Goal: Information Seeking & Learning: Learn about a topic

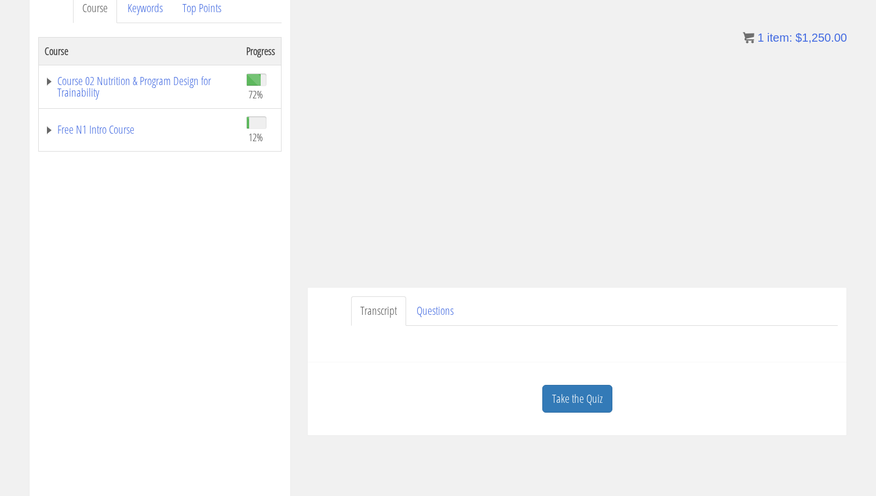
click at [550, 394] on link "Take the Quiz" at bounding box center [577, 399] width 70 height 28
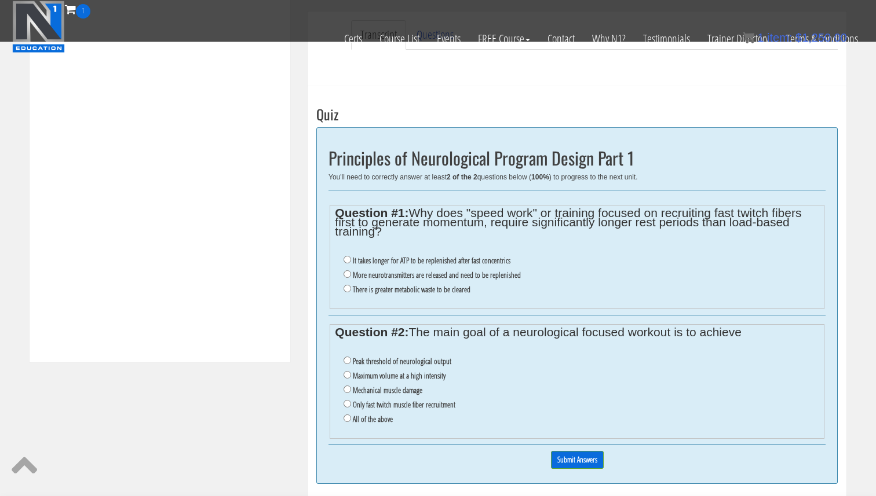
scroll to position [381, 0]
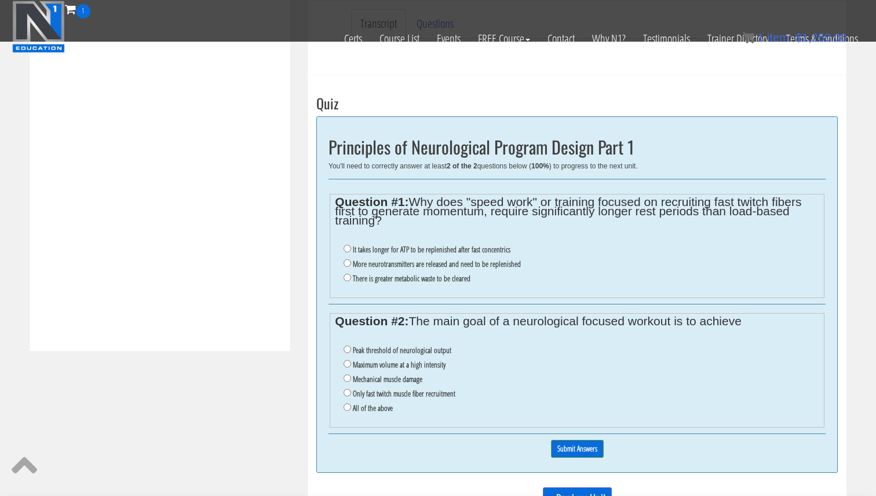
click at [439, 250] on label "It takes longer for ATP to be replenished after fast concentrics" at bounding box center [432, 249] width 158 height 9
click at [351, 250] on input "It takes longer for ATP to be replenished after fast concentrics" at bounding box center [348, 249] width 8 height 8
radio input "true"
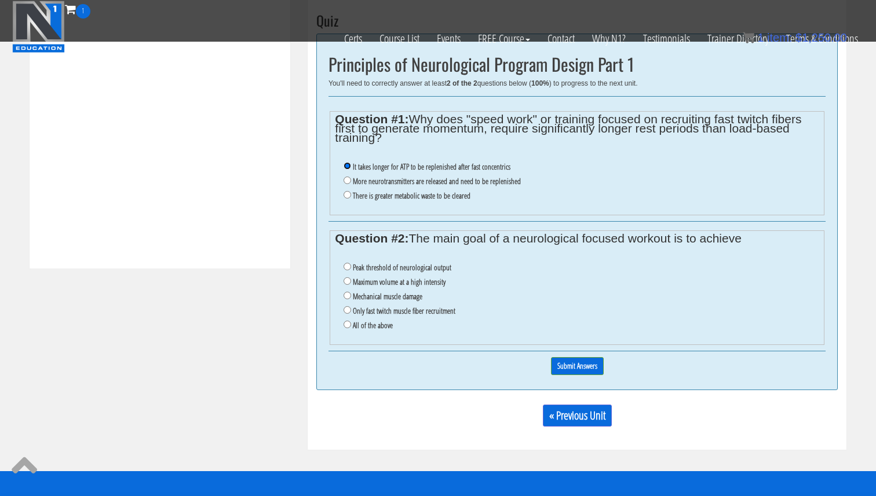
scroll to position [465, 0]
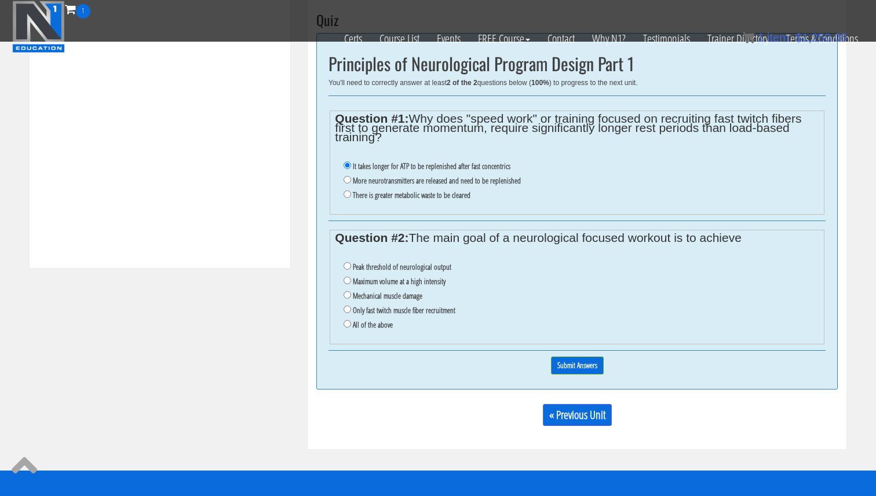
click at [409, 267] on label "Peak threshold of neurological output" at bounding box center [402, 266] width 98 height 9
click at [351, 267] on input "Peak threshold of neurological output" at bounding box center [348, 266] width 8 height 8
radio input "true"
click at [582, 362] on input "Submit Answers" at bounding box center [577, 366] width 53 height 18
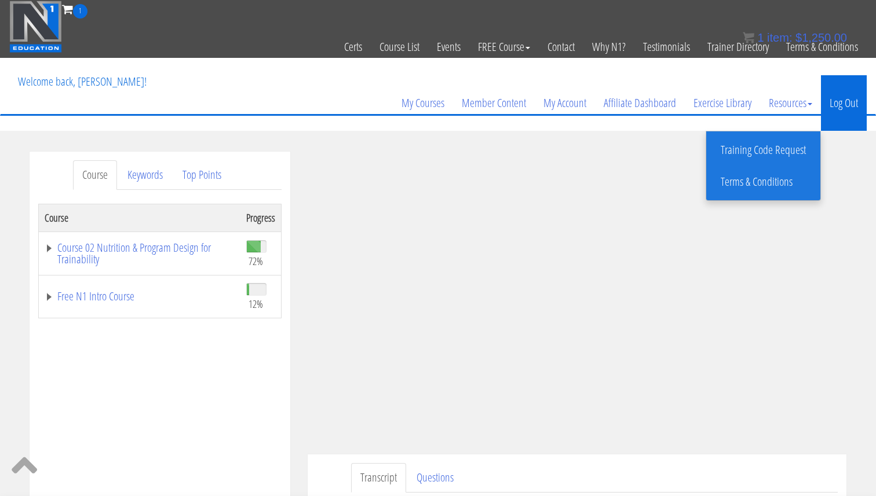
click at [836, 104] on link "Log Out" at bounding box center [844, 103] width 46 height 56
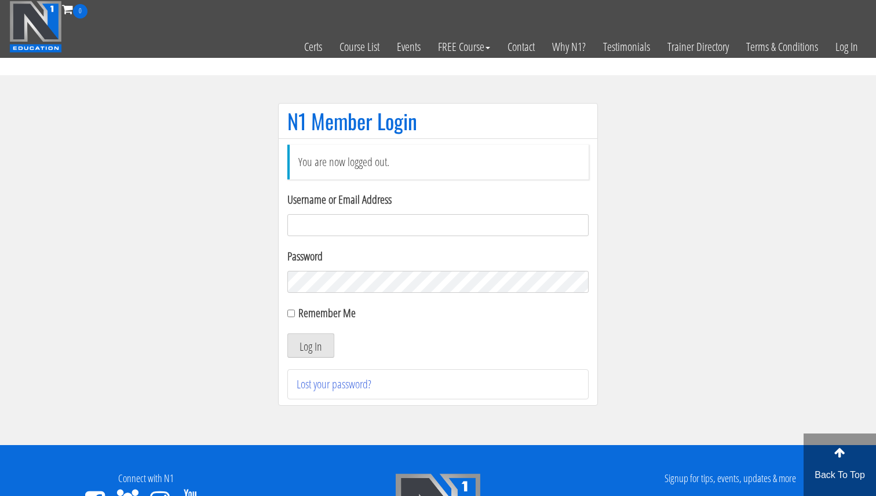
drag, startPoint x: 491, startPoint y: 222, endPoint x: 486, endPoint y: 228, distance: 7.4
click at [491, 222] on input "Username or Email Address" at bounding box center [437, 225] width 301 height 22
type input "[EMAIL_ADDRESS][DOMAIN_NAME]"
click at [318, 348] on button "Log In" at bounding box center [310, 346] width 47 height 24
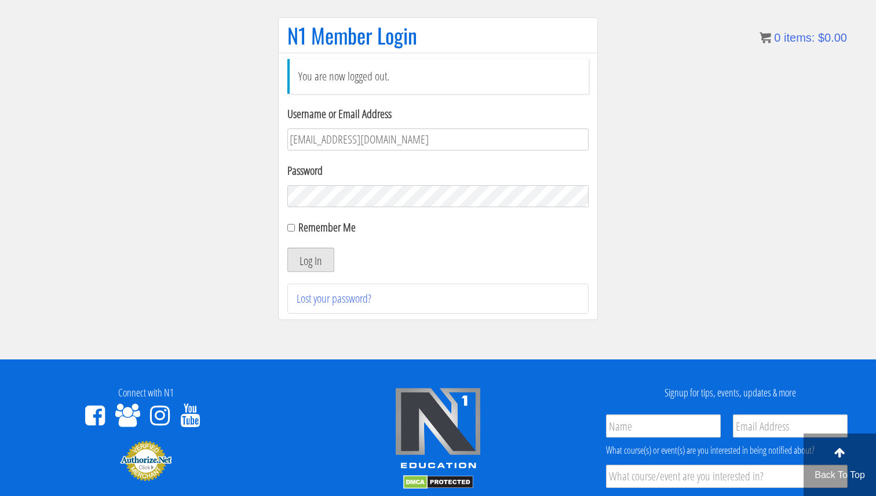
scroll to position [57, 0]
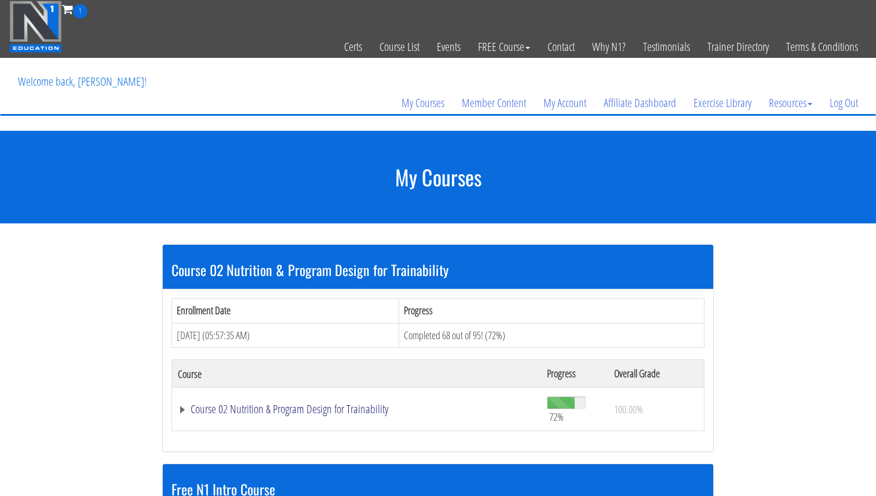
click at [271, 413] on link "Course 02 Nutrition & Program Design for Trainability" at bounding box center [356, 410] width 357 height 12
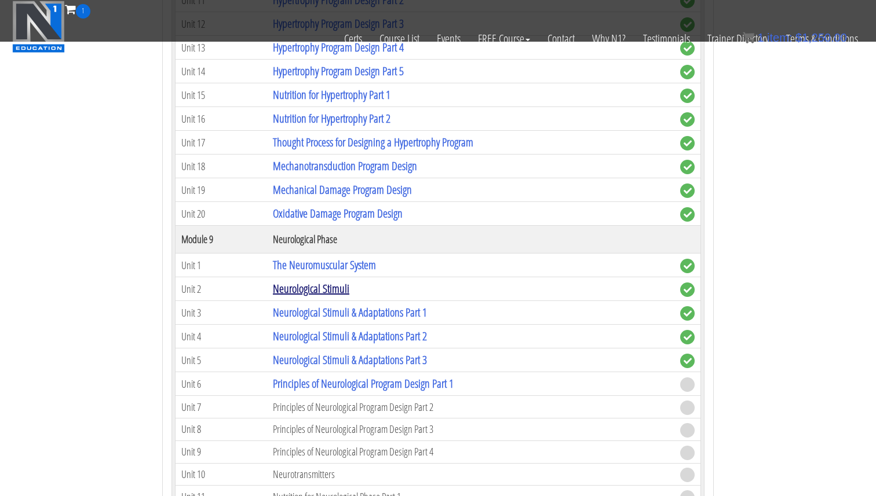
scroll to position [1881, 0]
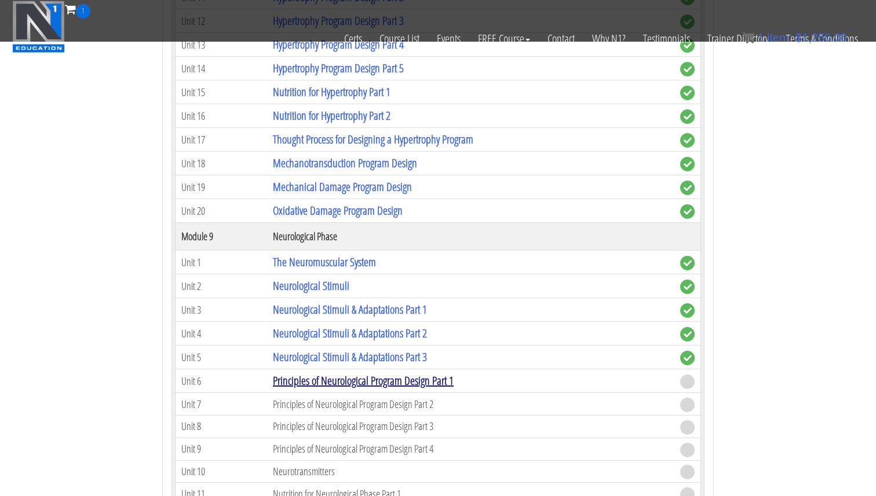
click at [408, 385] on link "Principles of Neurological Program Design Part 1" at bounding box center [363, 381] width 181 height 16
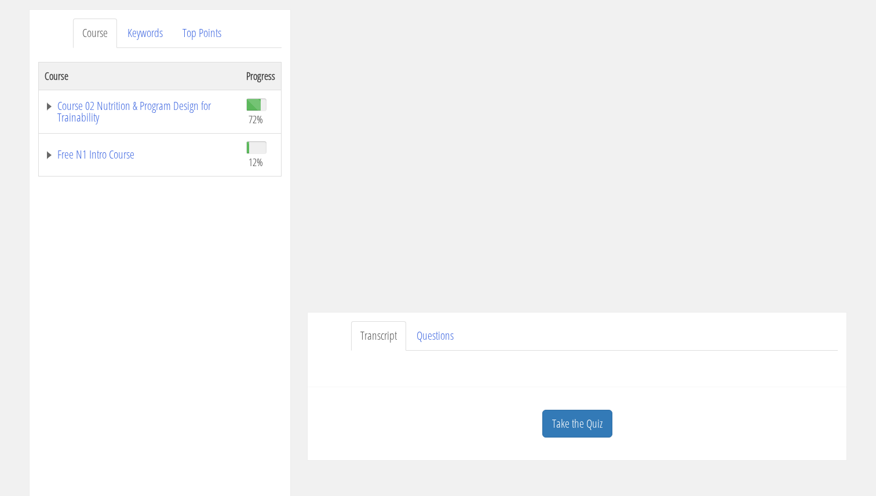
scroll to position [151, 0]
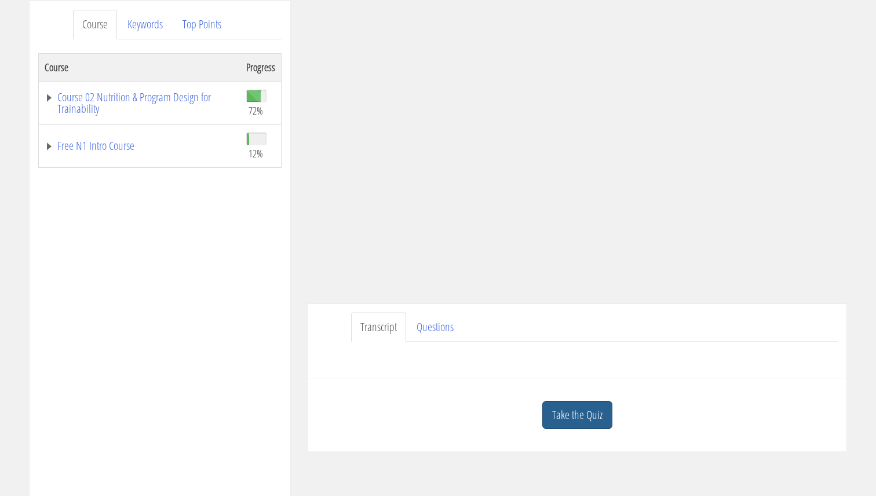
click at [571, 407] on link "Take the Quiz" at bounding box center [577, 415] width 70 height 28
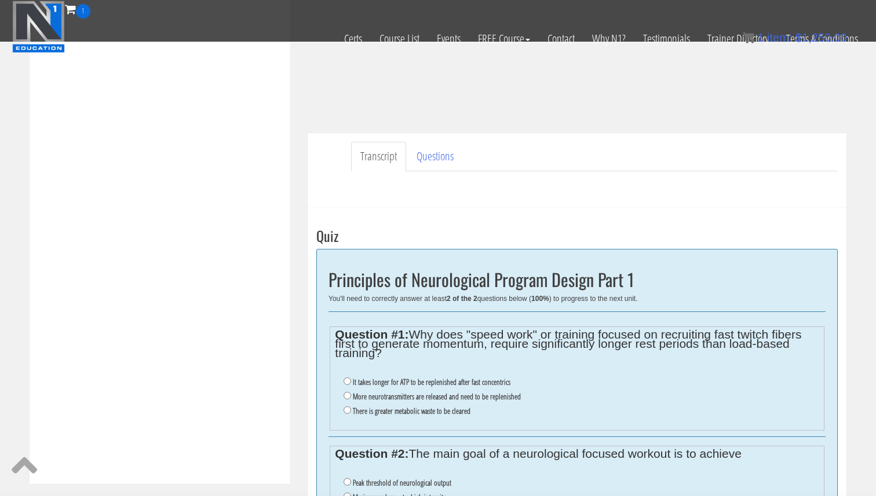
scroll to position [253, 0]
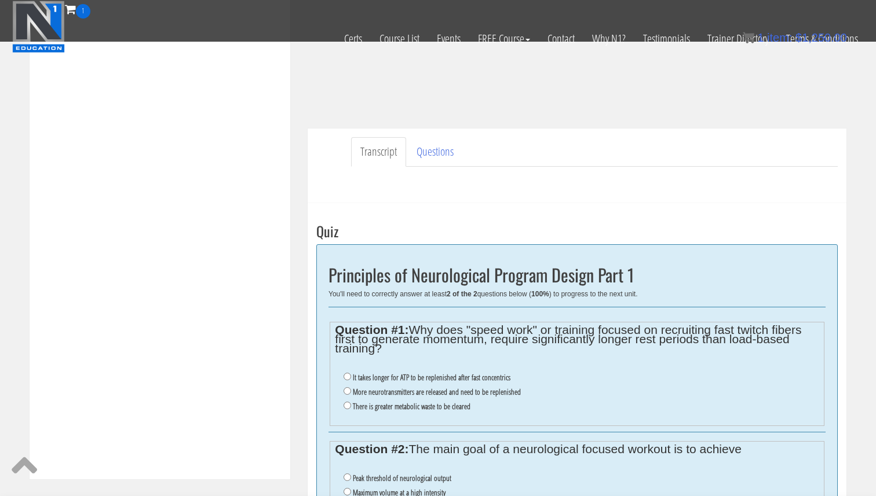
click at [454, 379] on label "It takes longer for ATP to be replenished after fast concentrics" at bounding box center [432, 377] width 158 height 9
click at [351, 379] on input "It takes longer for ATP to be replenished after fast concentrics" at bounding box center [348, 377] width 8 height 8
radio input "true"
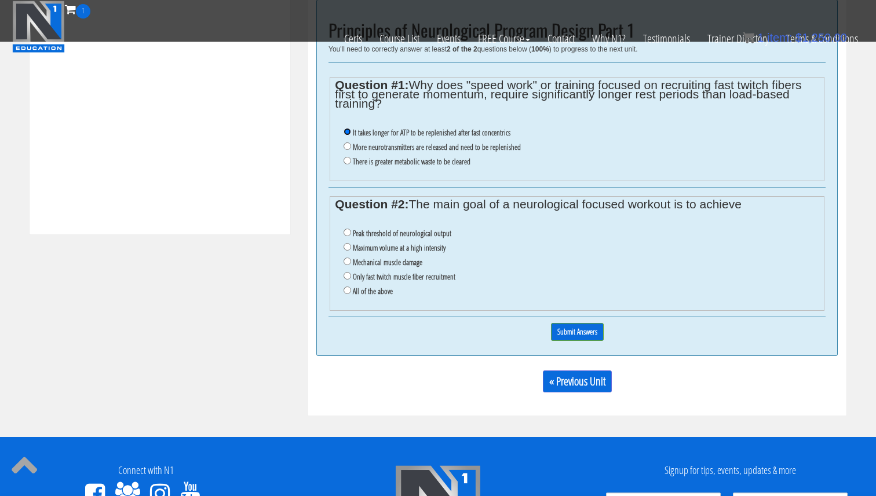
scroll to position [512, 0]
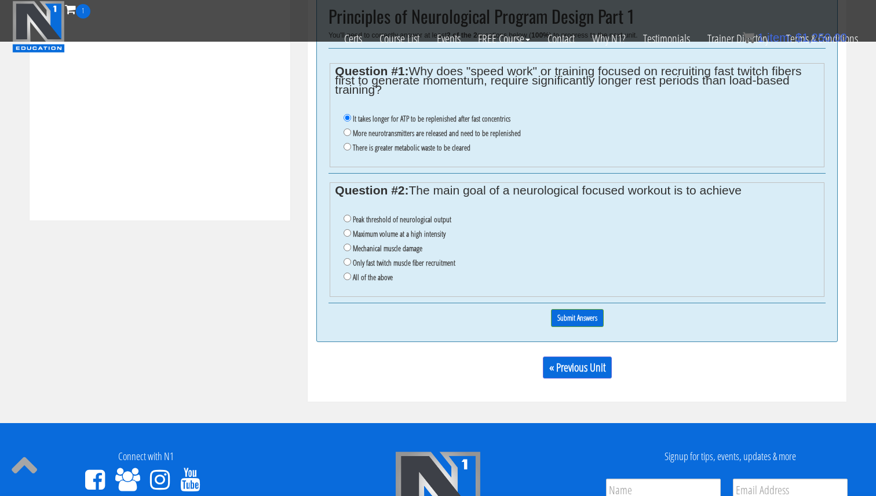
click at [430, 218] on label "Peak threshold of neurological output" at bounding box center [402, 219] width 98 height 9
click at [351, 218] on input "Peak threshold of neurological output" at bounding box center [348, 219] width 8 height 8
radio input "true"
click at [417, 265] on label "Only fast twitch muscle fiber recruitment" at bounding box center [404, 262] width 103 height 9
click at [351, 265] on input "Only fast twitch muscle fiber recruitment" at bounding box center [348, 262] width 8 height 8
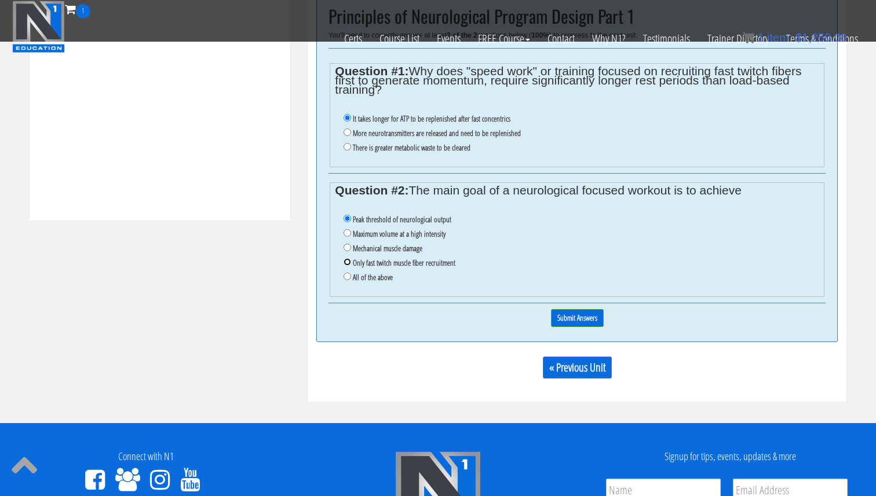
radio input "true"
click at [397, 216] on label "Peak threshold of neurological output" at bounding box center [402, 219] width 98 height 9
click at [351, 216] on input "Peak threshold of neurological output" at bounding box center [348, 219] width 8 height 8
radio input "true"
click at [579, 323] on input "Submit Answers" at bounding box center [577, 318] width 53 height 18
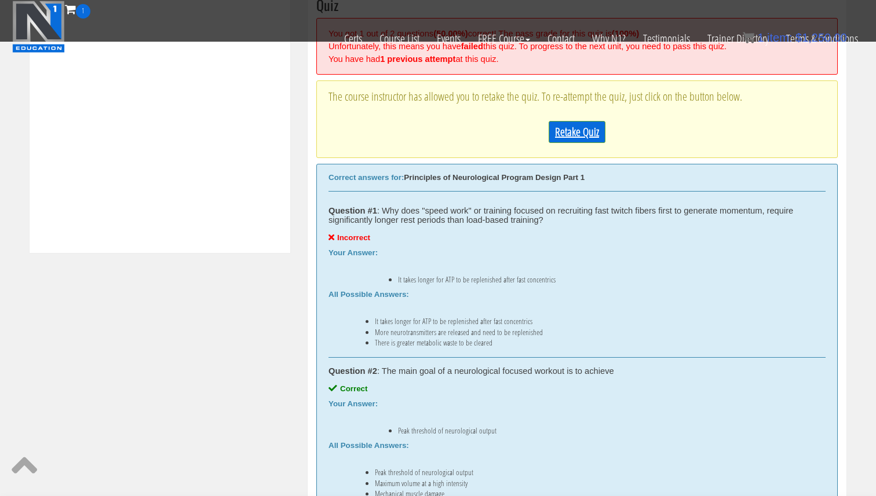
scroll to position [481, 0]
click at [582, 138] on link "Retake Quiz" at bounding box center [577, 131] width 57 height 22
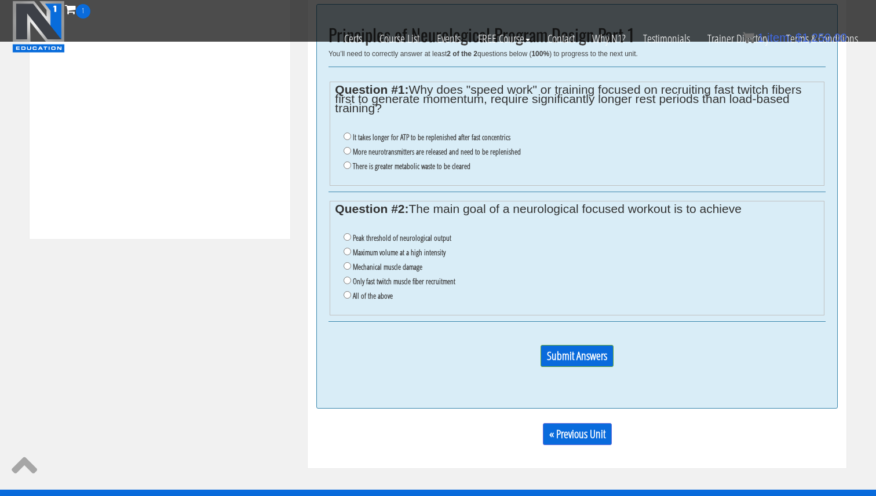
click at [488, 150] on label "More neurotransmitters are released and need to be replenished" at bounding box center [437, 151] width 168 height 9
click at [351, 150] on input "More neurotransmitters are released and need to be replenished" at bounding box center [348, 151] width 8 height 8
radio input "true"
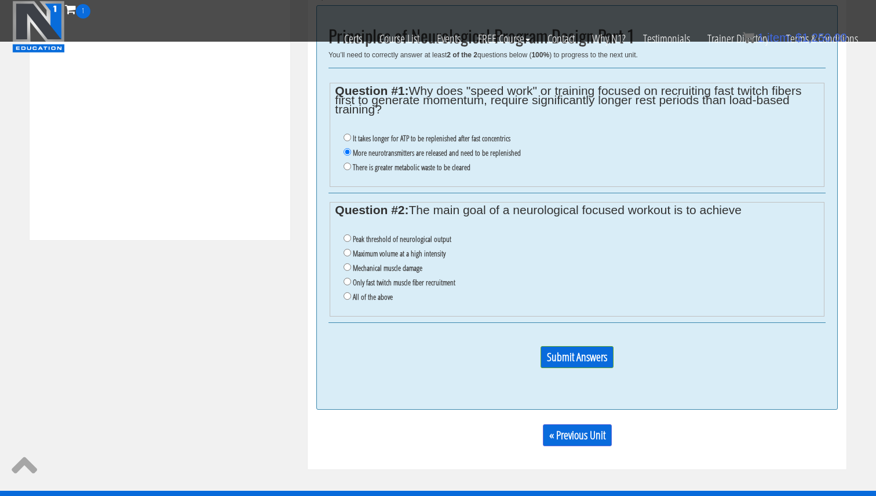
drag, startPoint x: 400, startPoint y: 240, endPoint x: 511, endPoint y: 302, distance: 127.6
click at [400, 240] on label "Peak threshold of neurological output" at bounding box center [402, 239] width 98 height 9
click at [351, 240] on input "Peak threshold of neurological output" at bounding box center [348, 239] width 8 height 8
radio input "true"
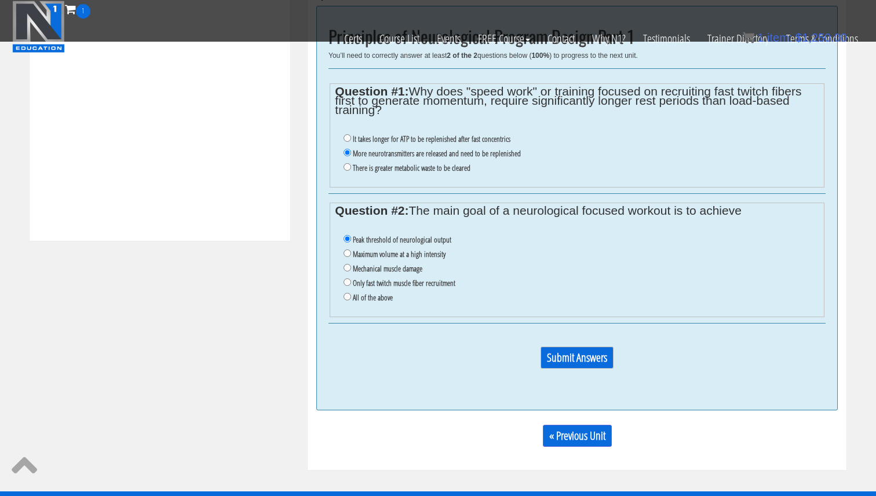
click at [599, 364] on input "Submit Answers" at bounding box center [576, 358] width 73 height 22
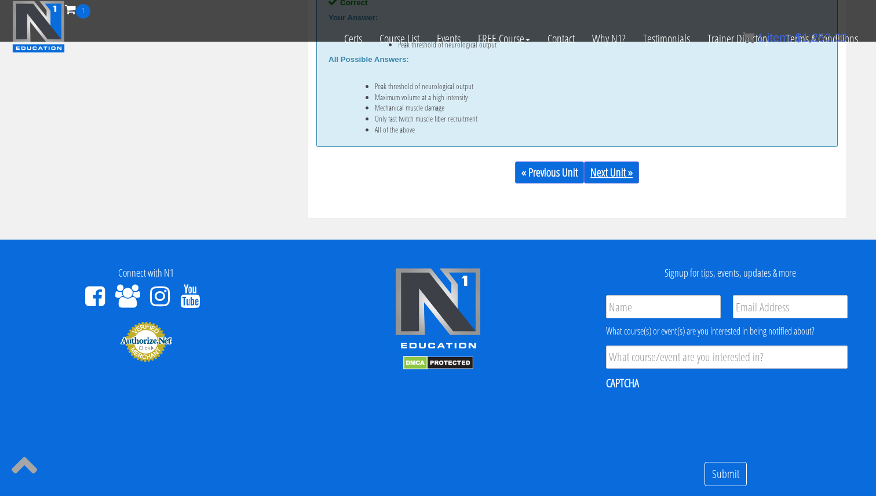
scroll to position [824, 0]
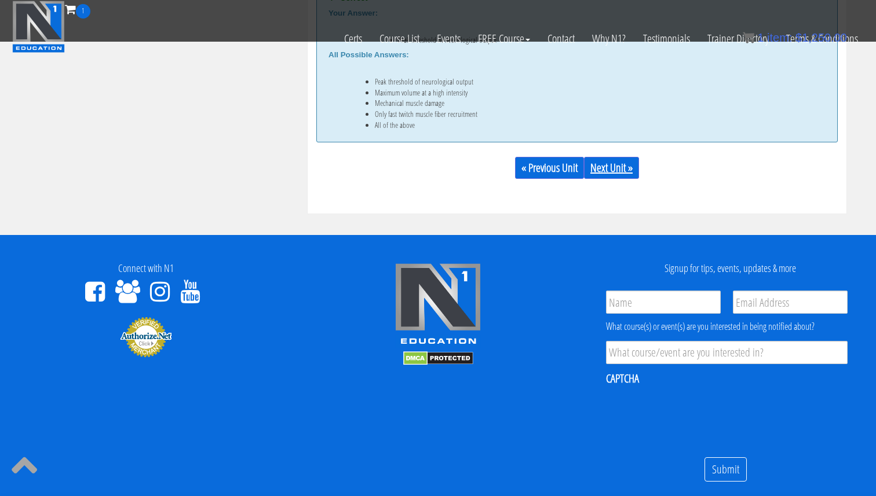
click at [611, 167] on link "Next Unit »" at bounding box center [611, 168] width 55 height 22
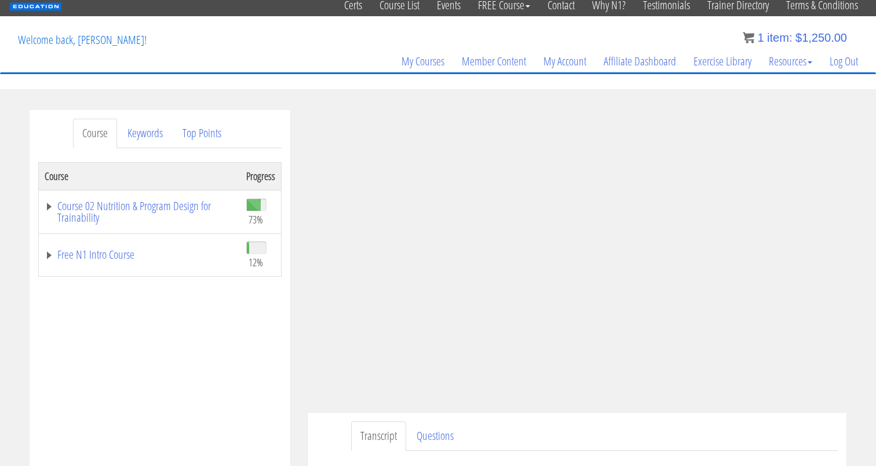
scroll to position [70, 0]
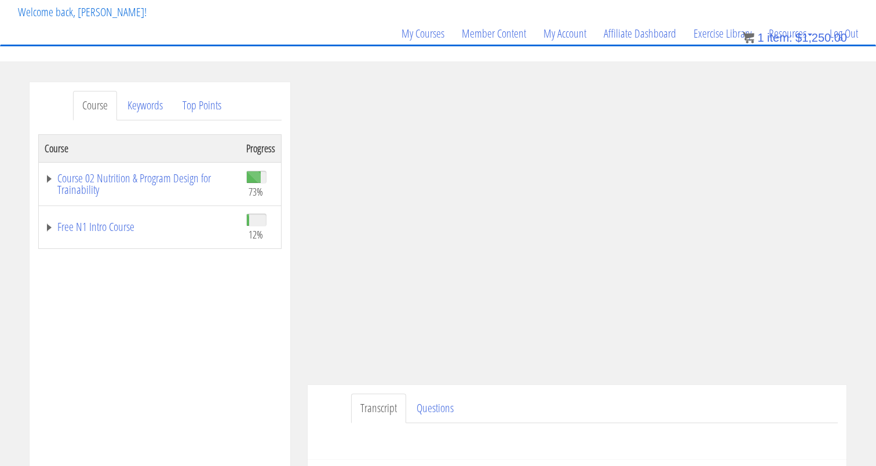
click at [142, 308] on div "Course Progress Course 02 Nutrition & Program Design for Trainability 73% Modul…" at bounding box center [159, 423] width 243 height 579
click at [141, 308] on div "Course Progress Course 02 Nutrition & Program Design for Trainability 73% Modul…" at bounding box center [159, 423] width 243 height 579
click at [138, 308] on div "Course Progress Course 02 Nutrition & Program Design for Trainability 73% Modul…" at bounding box center [159, 423] width 243 height 579
click at [434, 403] on link "Questions" at bounding box center [435, 409] width 56 height 30
click at [392, 408] on link "Transcript" at bounding box center [378, 409] width 55 height 30
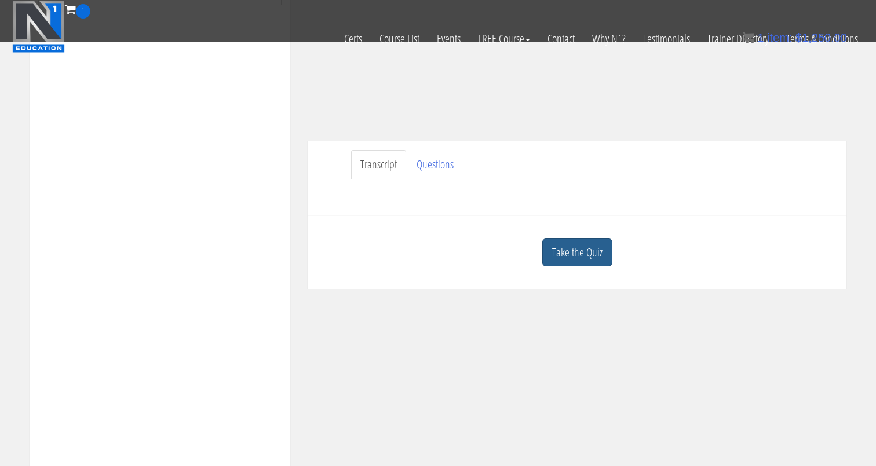
click at [582, 264] on link "Take the Quiz" at bounding box center [577, 253] width 70 height 28
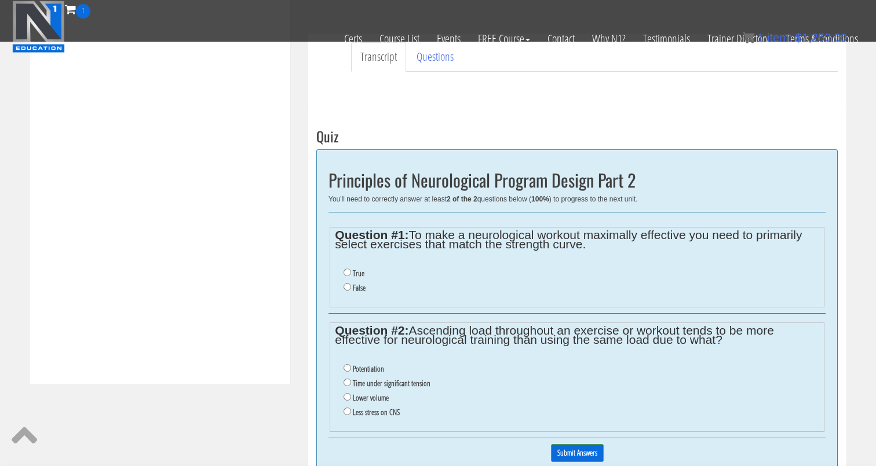
scroll to position [341, 0]
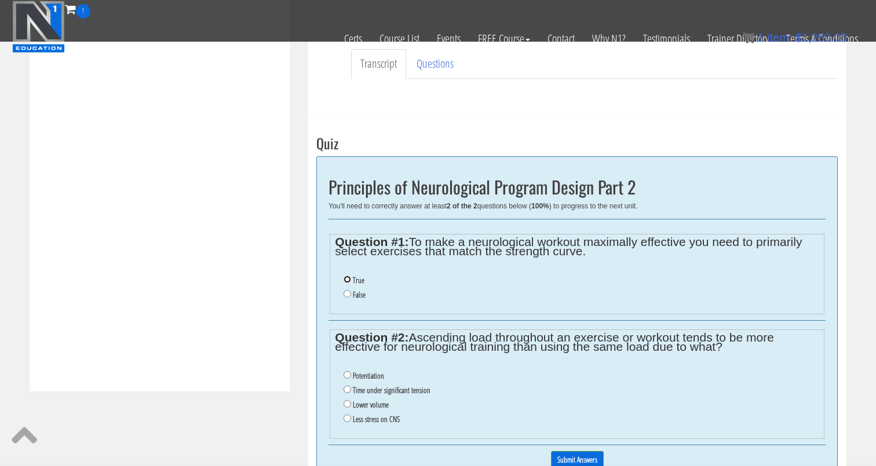
click at [346, 280] on input "True" at bounding box center [348, 280] width 8 height 8
radio input "true"
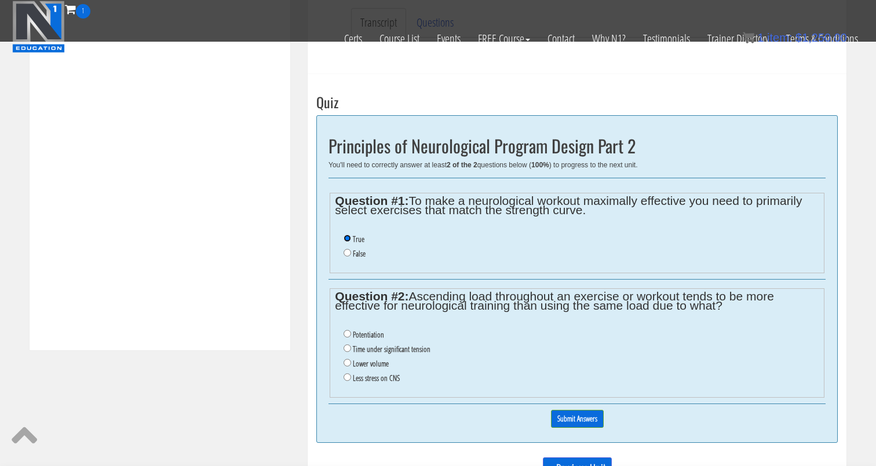
scroll to position [383, 0]
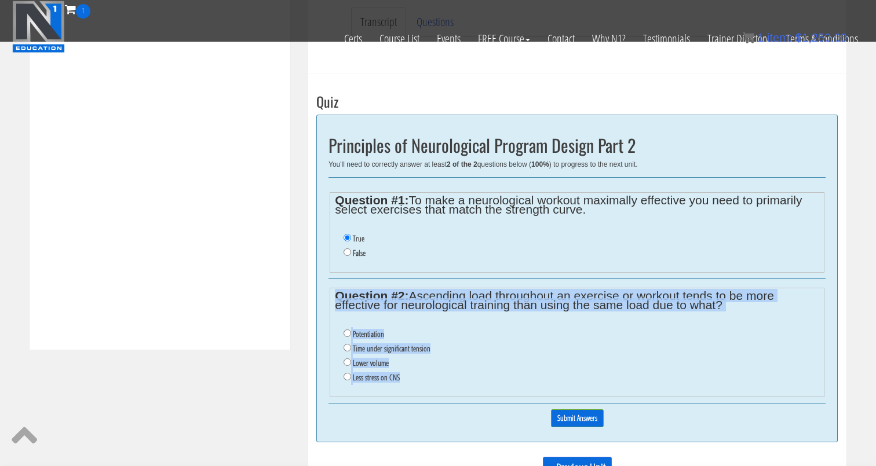
drag, startPoint x: 370, startPoint y: 347, endPoint x: 330, endPoint y: 291, distance: 68.5
click at [330, 291] on fieldset "Question #2: Ascending load throughout an exercise or workout tends to be more …" at bounding box center [577, 342] width 495 height 109
copy fieldset "Question #2: Ascending load throughout an exercise or workout tends to be more …"
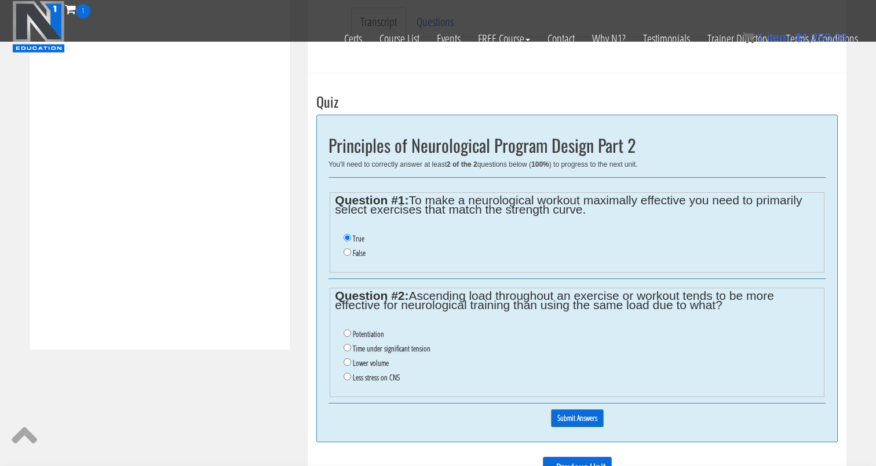
click at [361, 335] on label "Potentiation" at bounding box center [368, 334] width 31 height 9
click at [351, 335] on input "Potentiation" at bounding box center [348, 334] width 8 height 8
radio input "true"
click at [569, 419] on input "Submit Answers" at bounding box center [577, 419] width 53 height 18
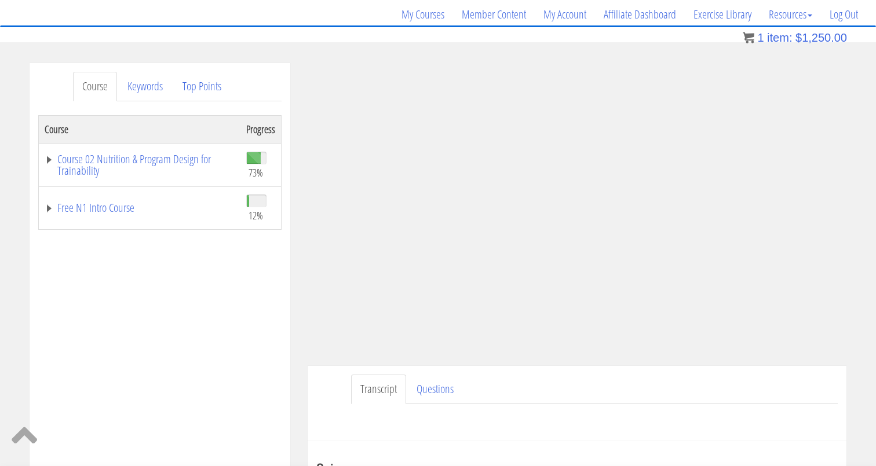
scroll to position [82, 0]
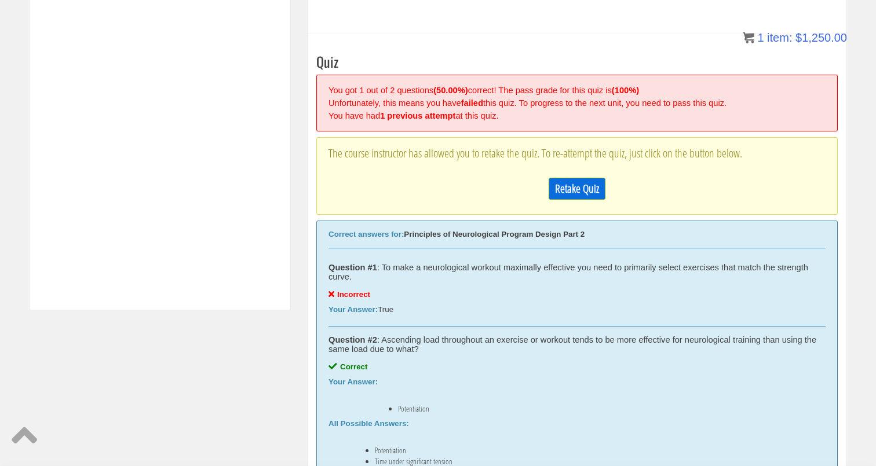
scroll to position [513, 0]
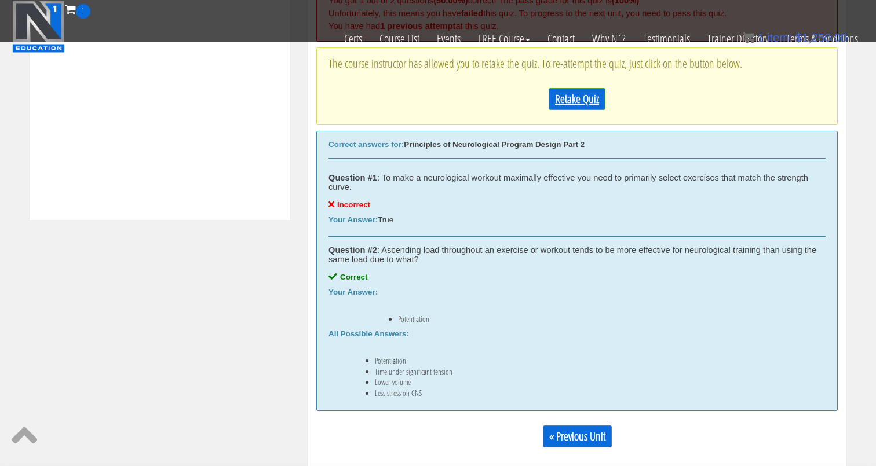
click at [572, 104] on link "Retake Quiz" at bounding box center [577, 99] width 57 height 22
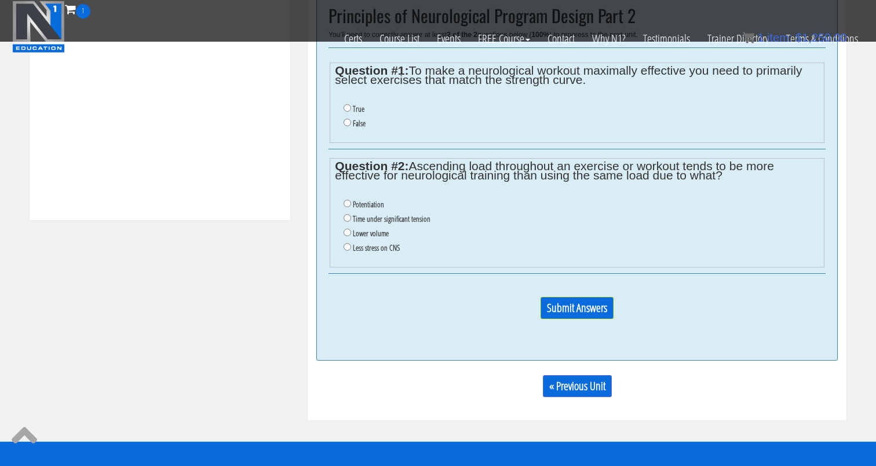
click at [353, 119] on label "False" at bounding box center [359, 123] width 13 height 9
click at [351, 119] on input "False" at bounding box center [348, 123] width 8 height 8
radio input "true"
click at [356, 201] on label "Potentiation" at bounding box center [368, 204] width 31 height 9
click at [351, 201] on input "Potentiation" at bounding box center [348, 204] width 8 height 8
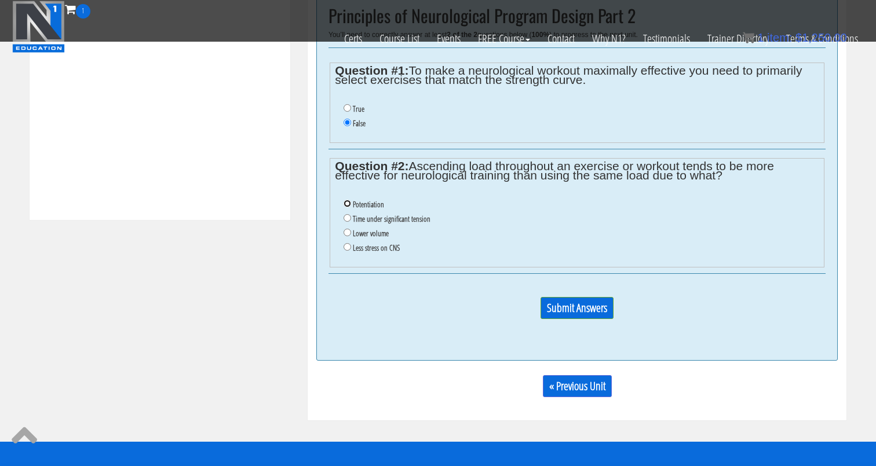
radio input "true"
click at [583, 297] on p "Submit Answers" at bounding box center [576, 312] width 497 height 31
click at [591, 306] on input "Submit Answers" at bounding box center [576, 308] width 73 height 22
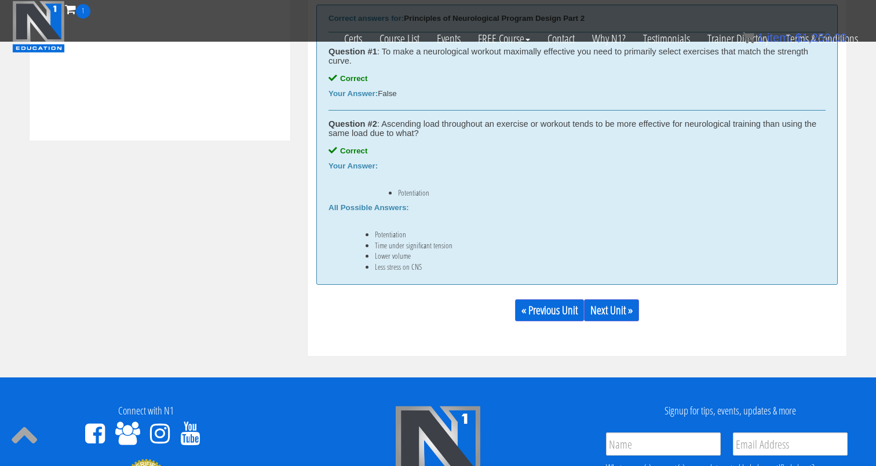
scroll to position [595, 0]
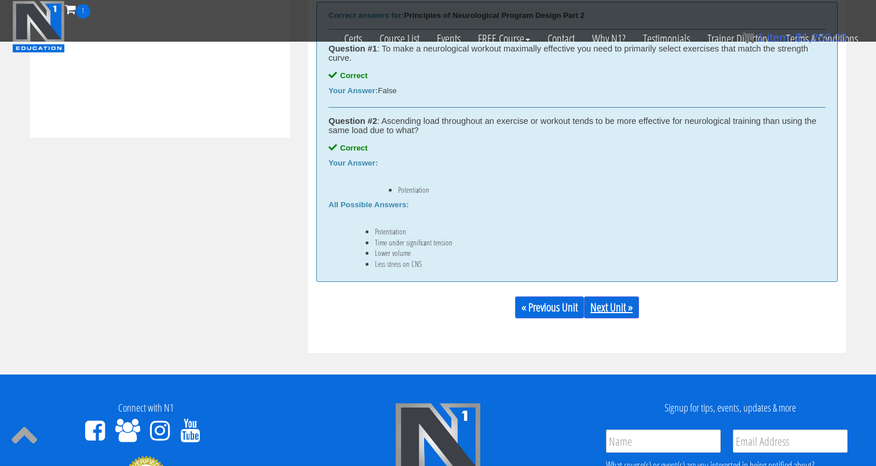
click at [620, 315] on link "Next Unit »" at bounding box center [611, 308] width 55 height 22
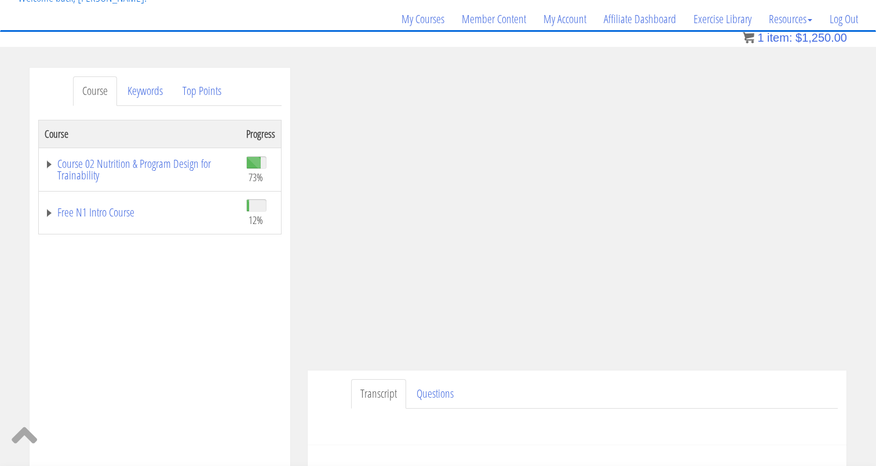
scroll to position [78, 0]
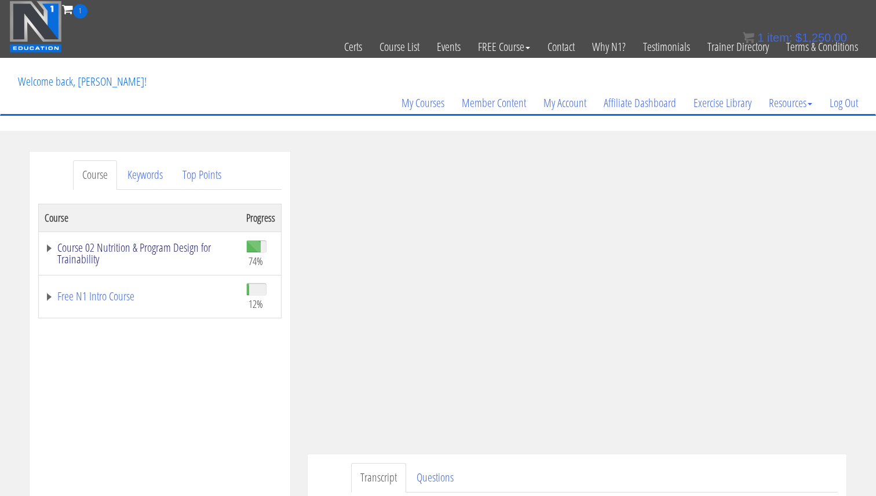
click at [155, 250] on link "Course 02 Nutrition & Program Design for Trainability" at bounding box center [140, 253] width 190 height 23
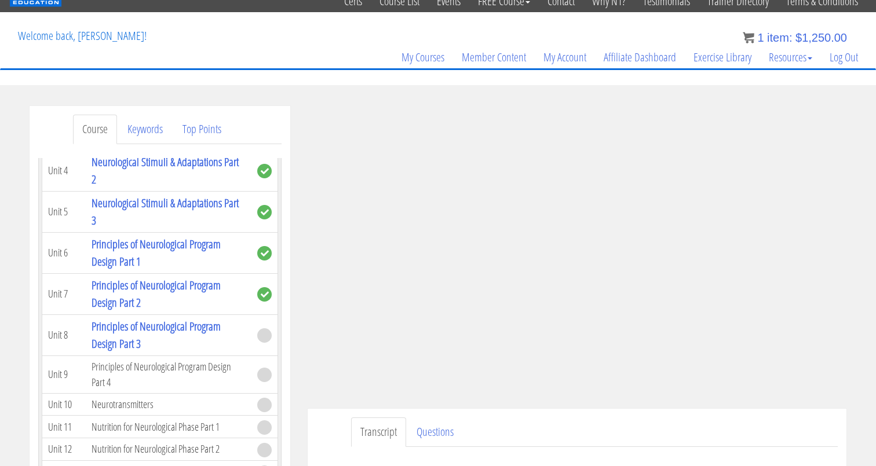
scroll to position [52, 0]
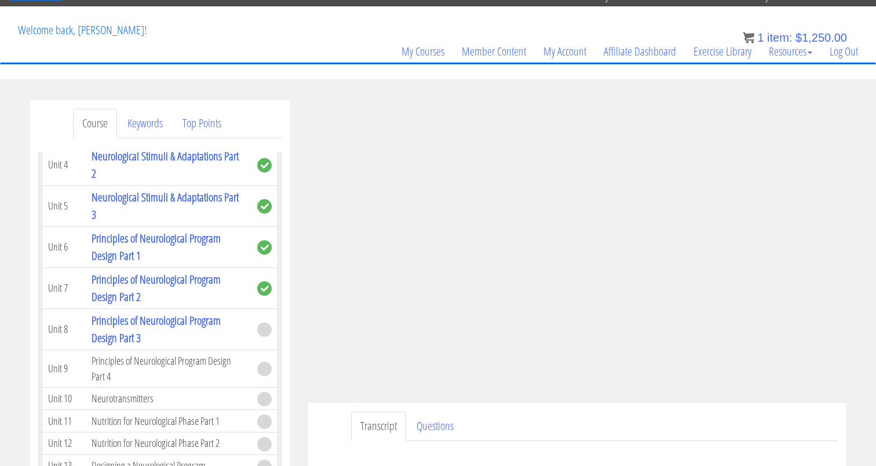
click at [641, 422] on ul "Transcript Questions" at bounding box center [594, 427] width 487 height 30
click at [641, 421] on ul "Transcript Questions" at bounding box center [594, 427] width 487 height 30
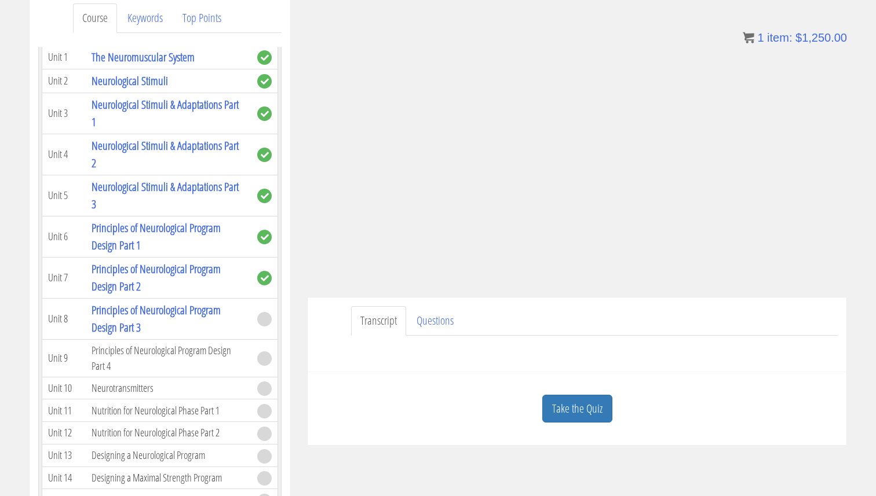
scroll to position [156, 0]
click at [565, 410] on link "Take the Quiz" at bounding box center [577, 410] width 70 height 28
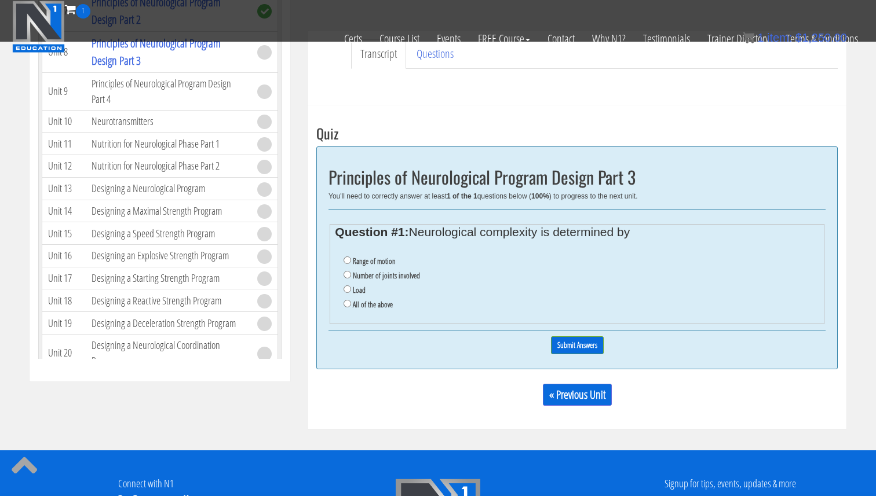
scroll to position [352, 0]
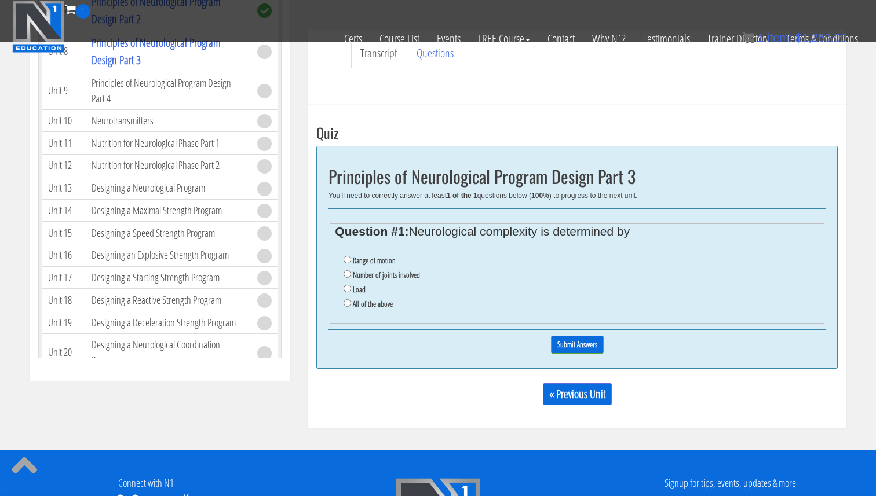
click at [374, 304] on label "All of the above" at bounding box center [373, 303] width 40 height 9
click at [361, 303] on label "All of the above" at bounding box center [373, 303] width 40 height 9
click at [351, 303] on input "All of the above" at bounding box center [348, 303] width 8 height 8
radio input "true"
click at [602, 345] on input "Submit Answers" at bounding box center [577, 345] width 53 height 18
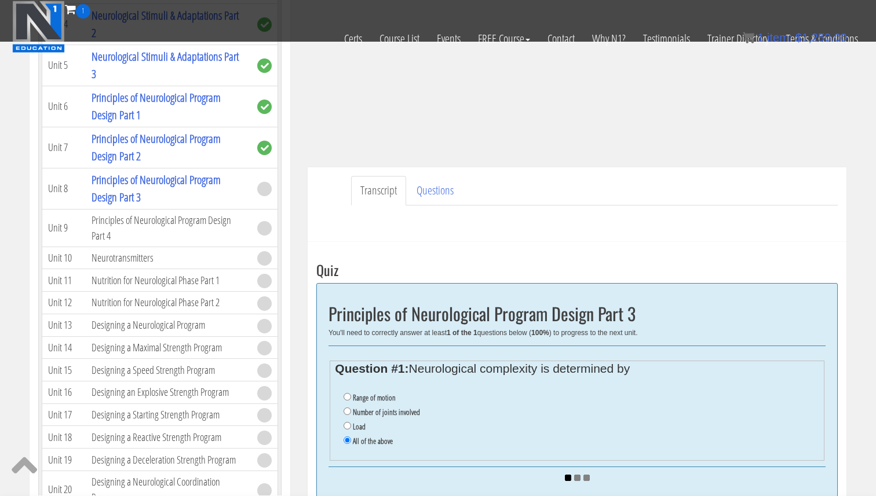
scroll to position [214, 0]
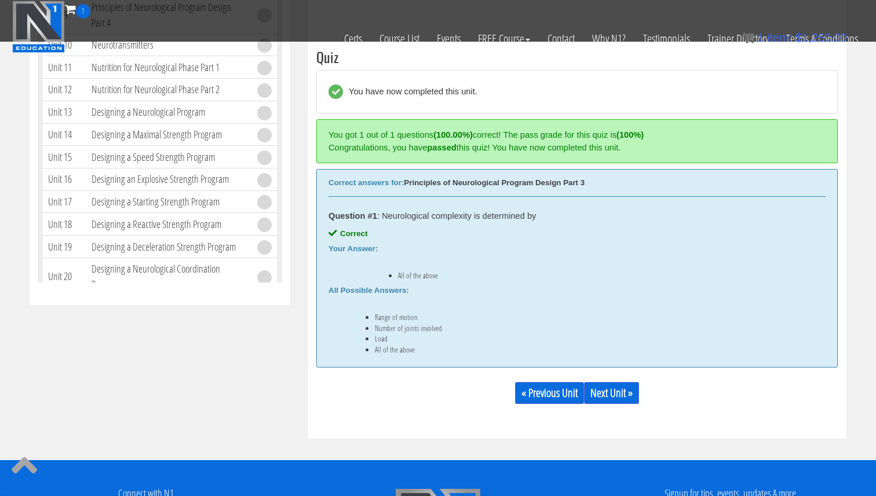
scroll to position [440, 0]
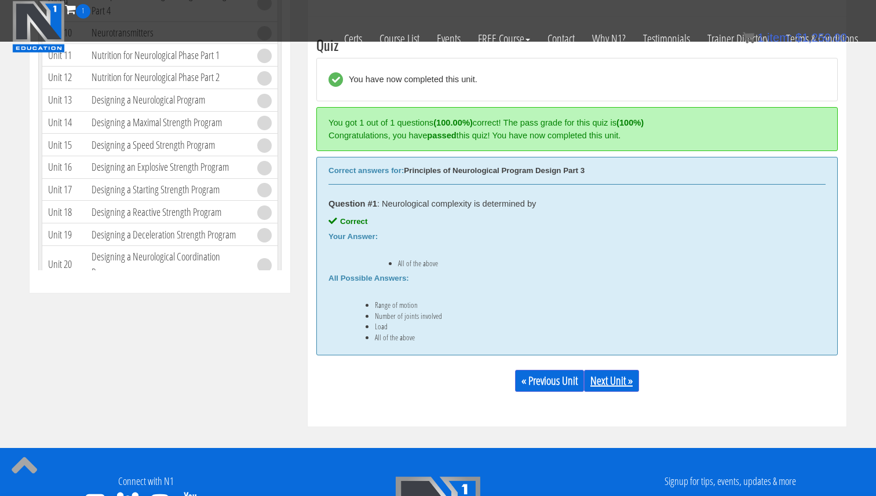
click at [614, 379] on link "Next Unit »" at bounding box center [611, 381] width 55 height 22
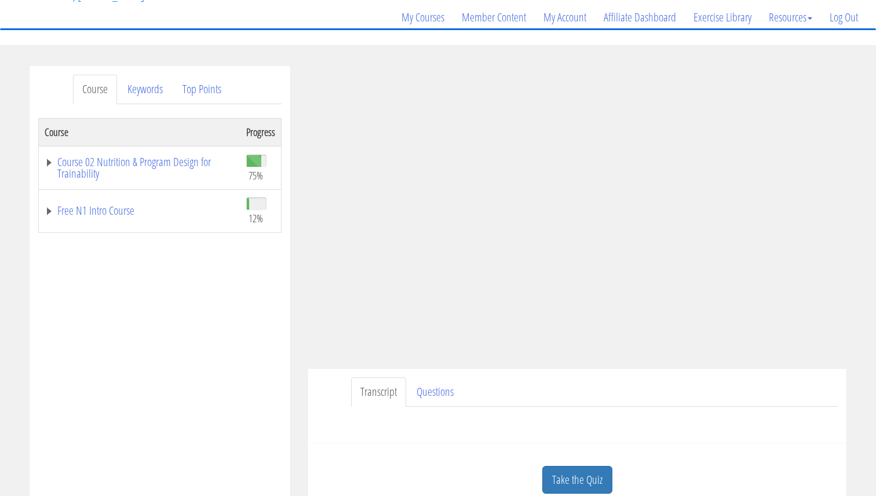
scroll to position [97, 0]
